Goal: Use online tool/utility: Utilize a website feature to perform a specific function

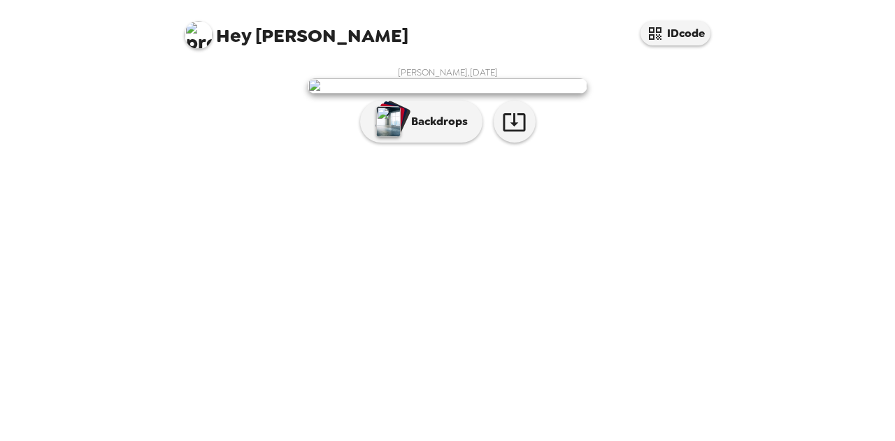
scroll to position [64, 0]
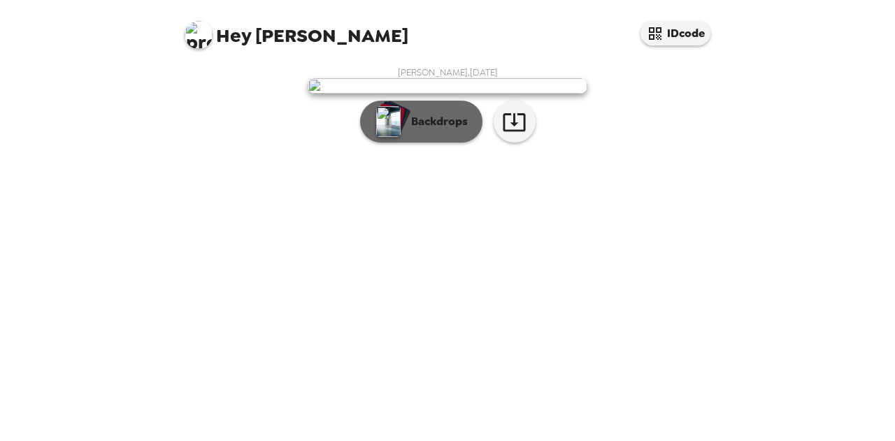
click at [434, 130] on p "Backdrops" at bounding box center [436, 121] width 64 height 17
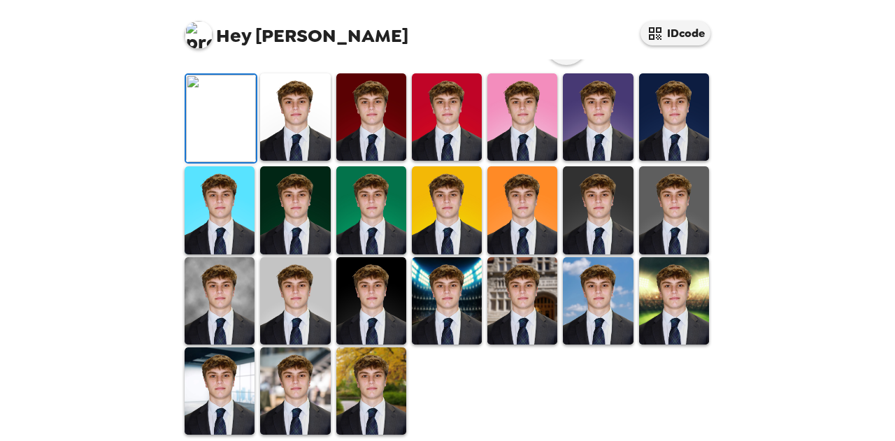
scroll to position [407, 0]
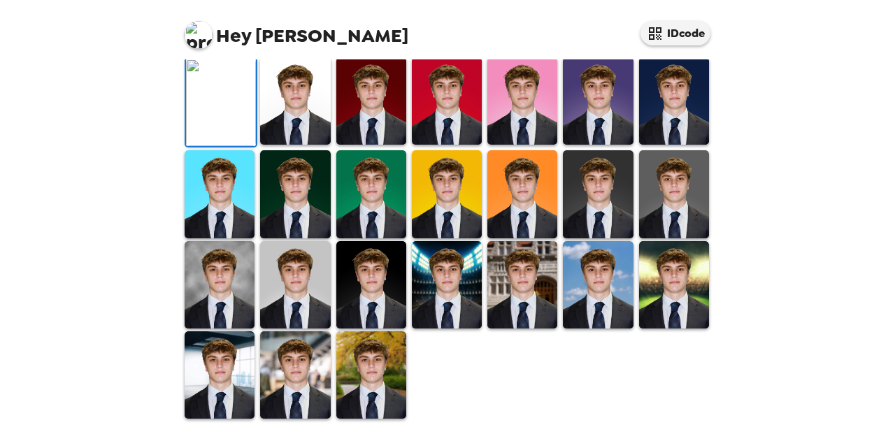
click at [291, 104] on img at bounding box center [295, 100] width 70 height 87
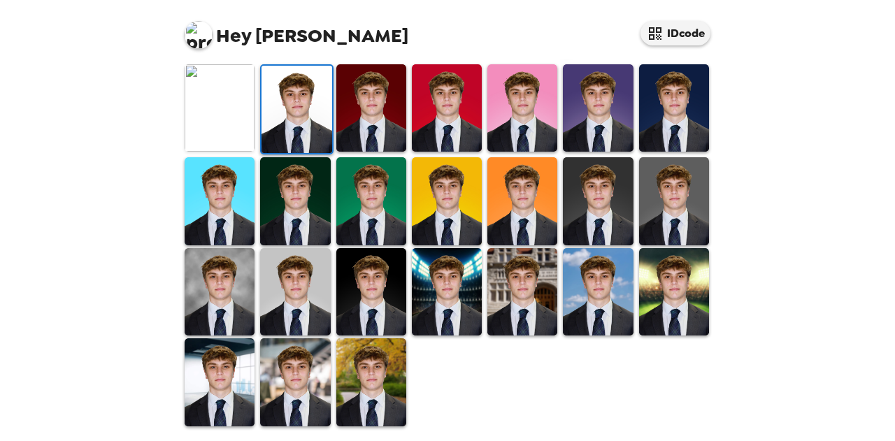
scroll to position [406, 0]
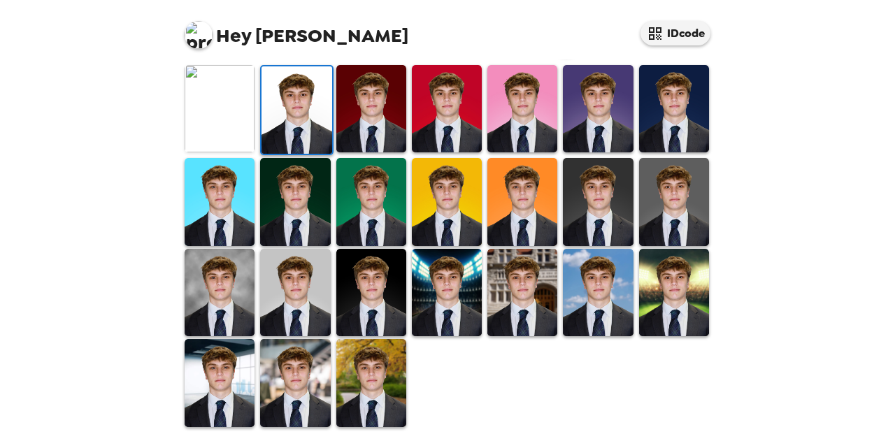
click at [656, 187] on img at bounding box center [674, 201] width 70 height 87
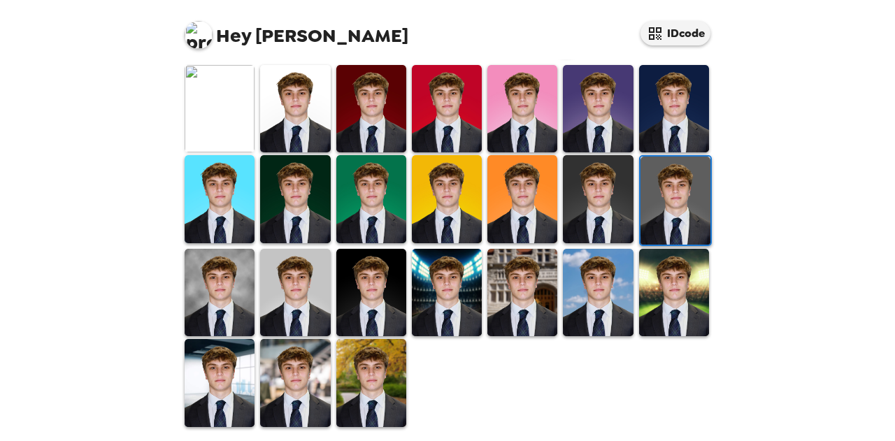
click at [200, 286] on img at bounding box center [220, 292] width 70 height 87
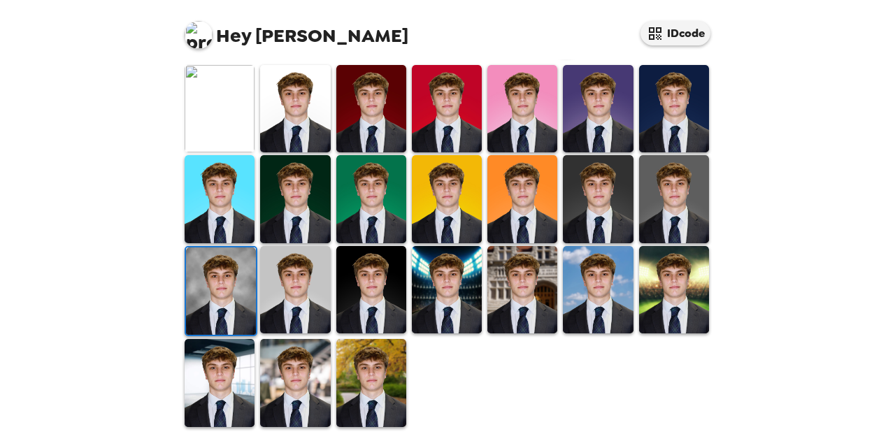
click at [204, 299] on img at bounding box center [221, 291] width 70 height 87
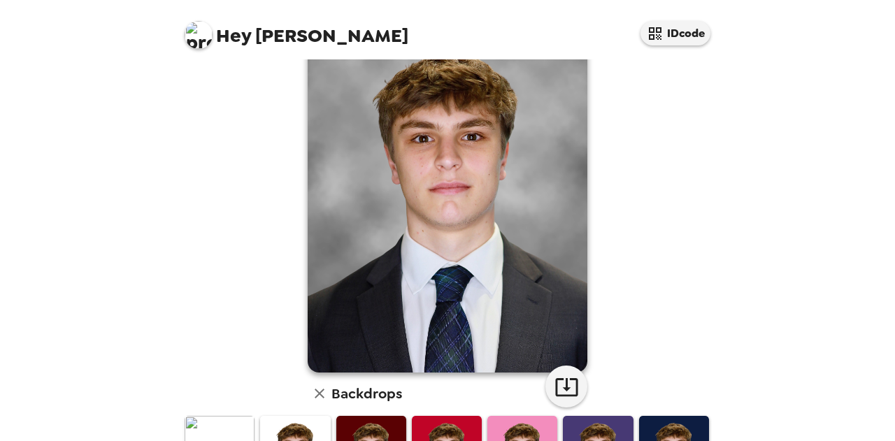
scroll to position [127, 0]
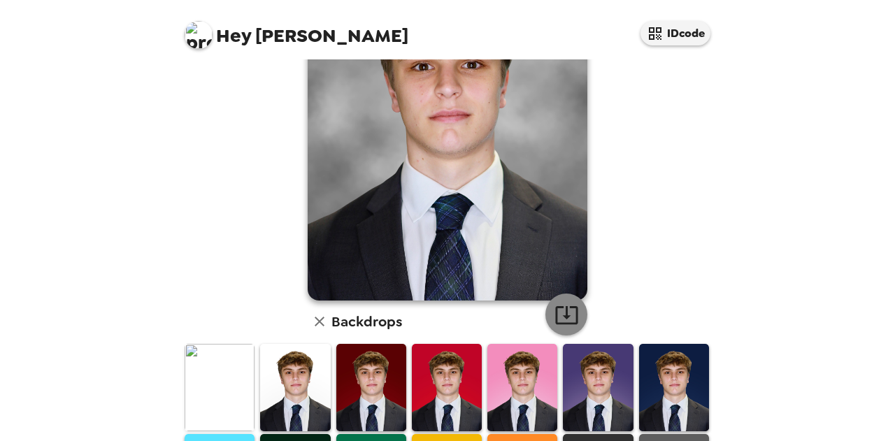
click at [555, 313] on icon "button" at bounding box center [567, 315] width 24 height 24
